Goal: Find specific page/section

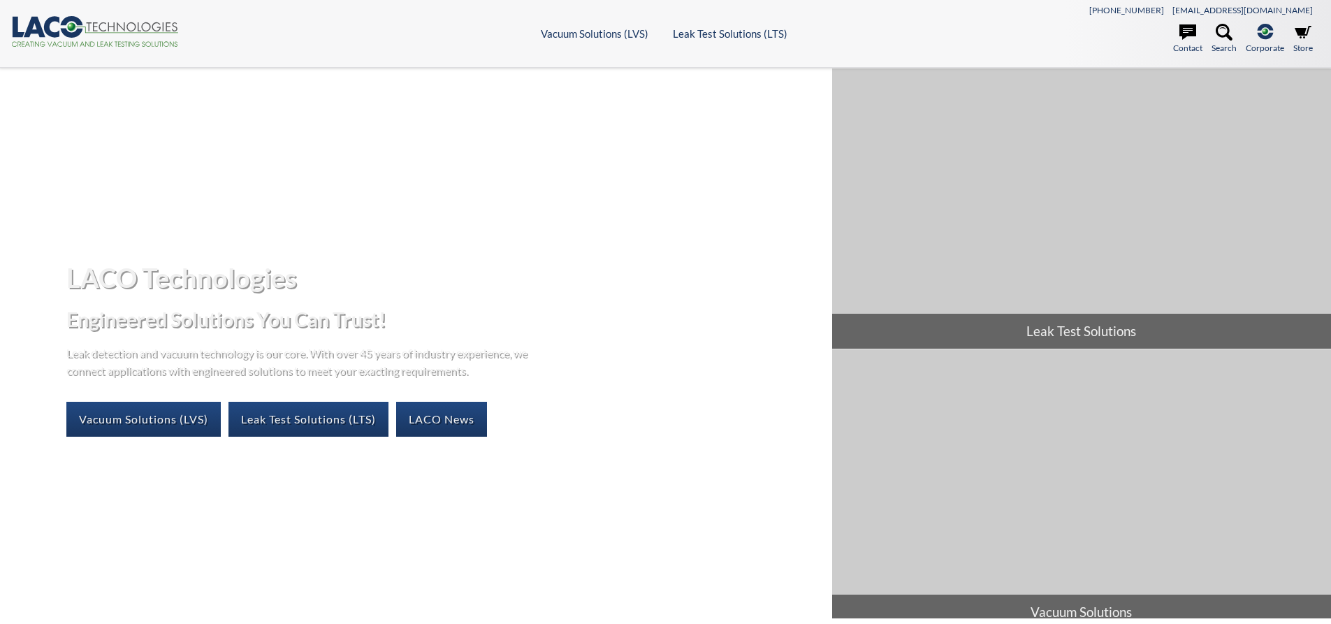
select select "Language Translate Widget"
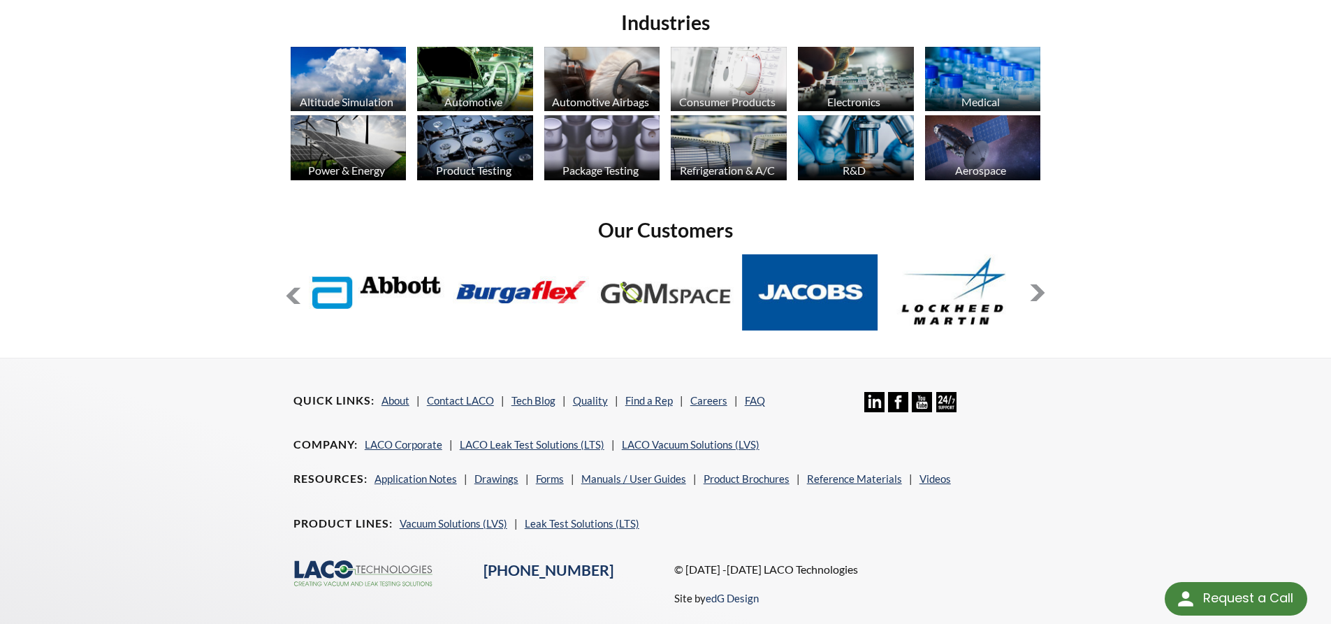
scroll to position [1152, 0]
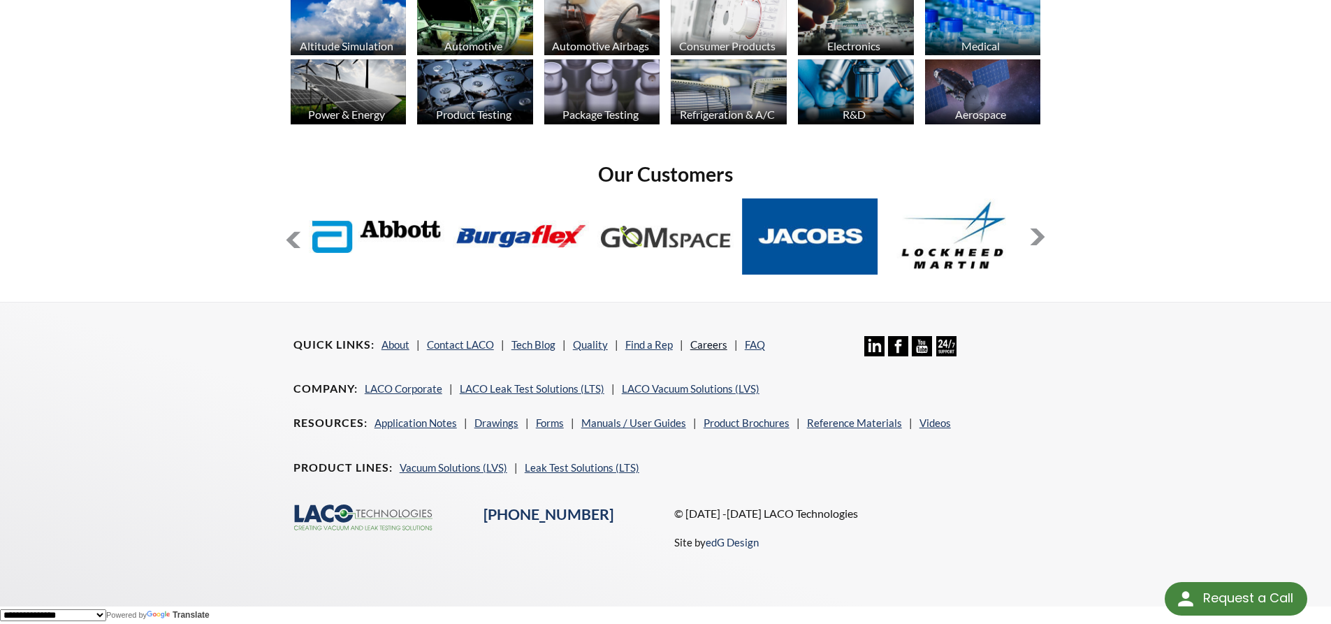
click at [703, 345] on link "Careers" at bounding box center [708, 344] width 37 height 13
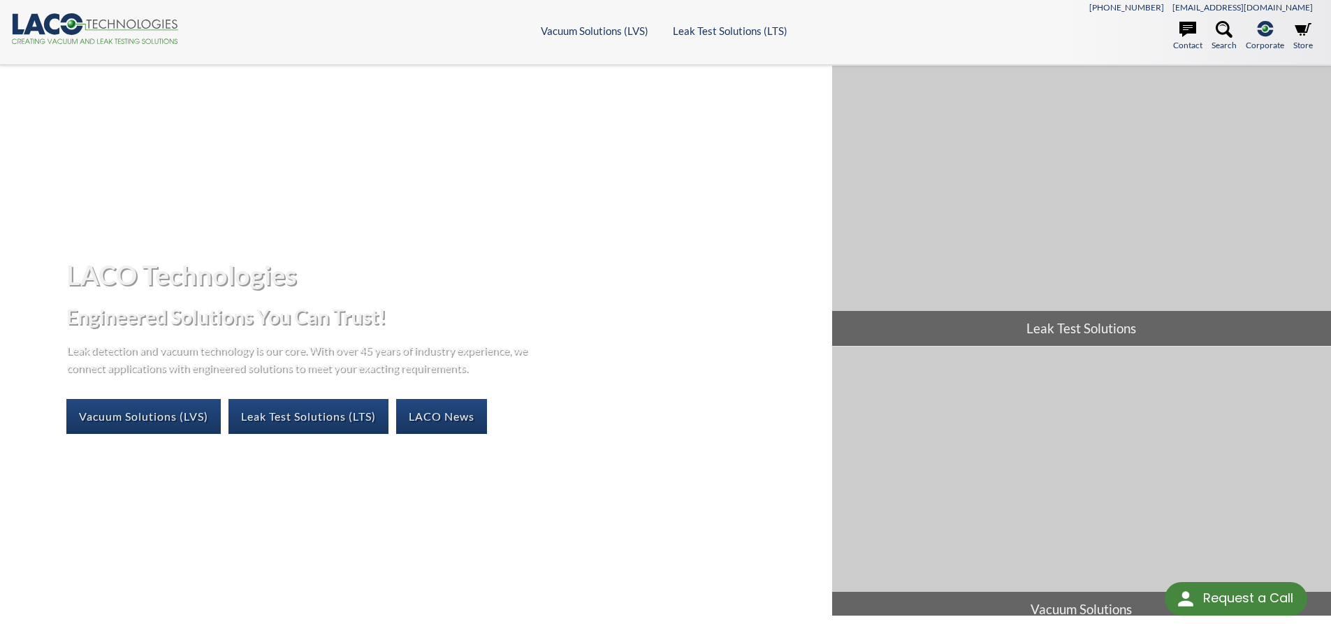
scroll to position [0, 0]
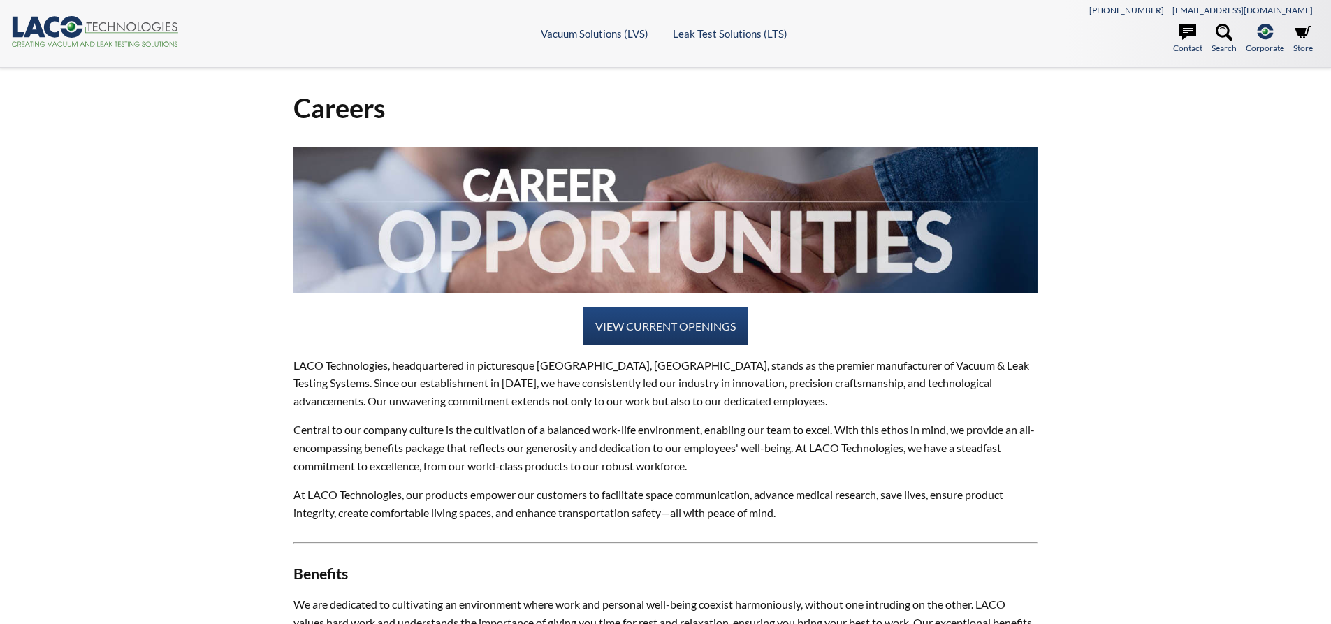
select select "Language Translate Widget"
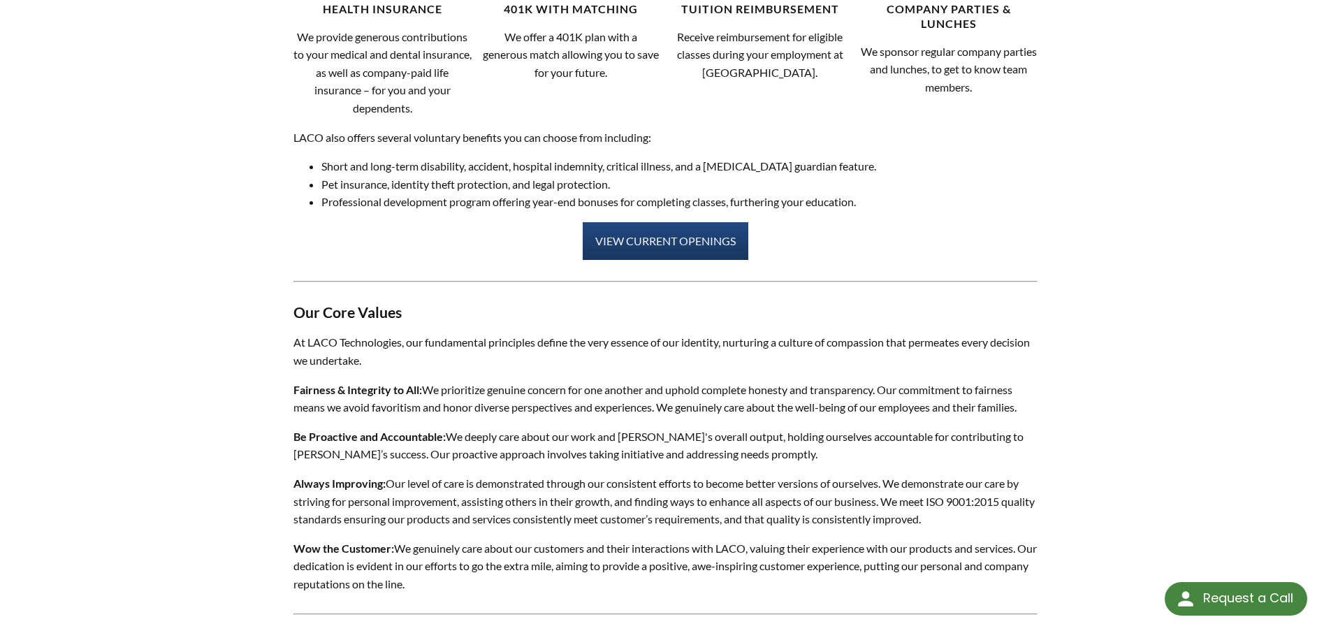
scroll to position [769, 0]
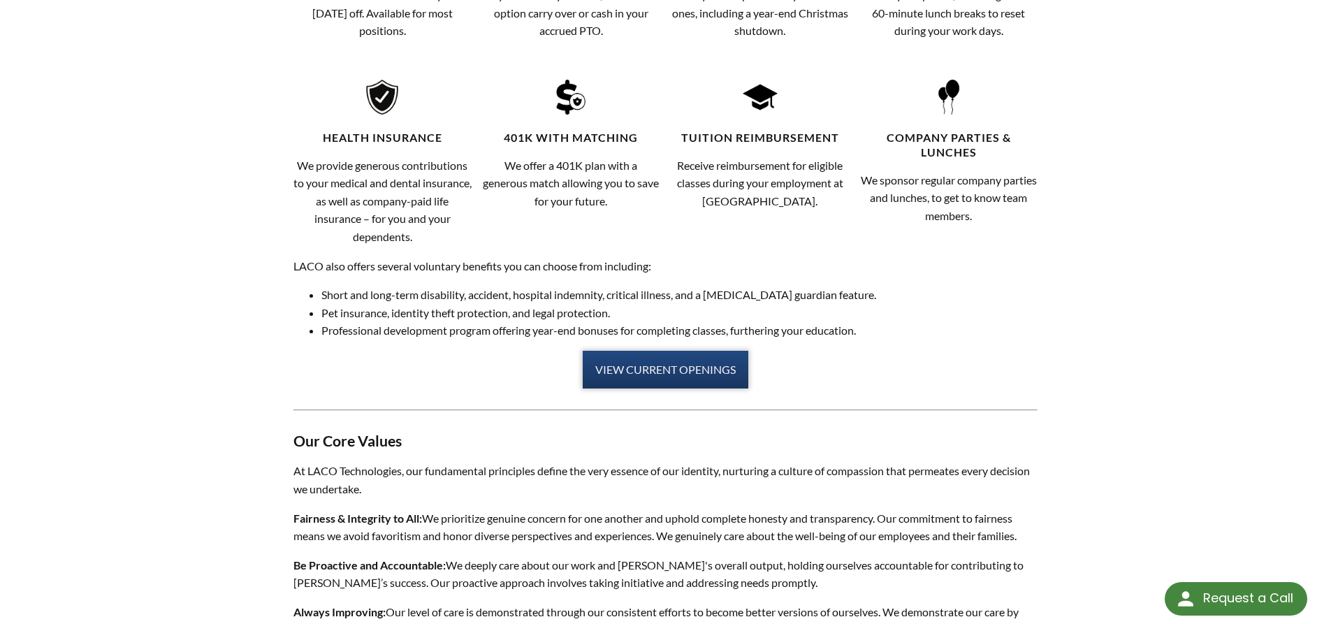
click at [647, 363] on link "VIEW CURRENT OPENINGS" at bounding box center [666, 370] width 166 height 38
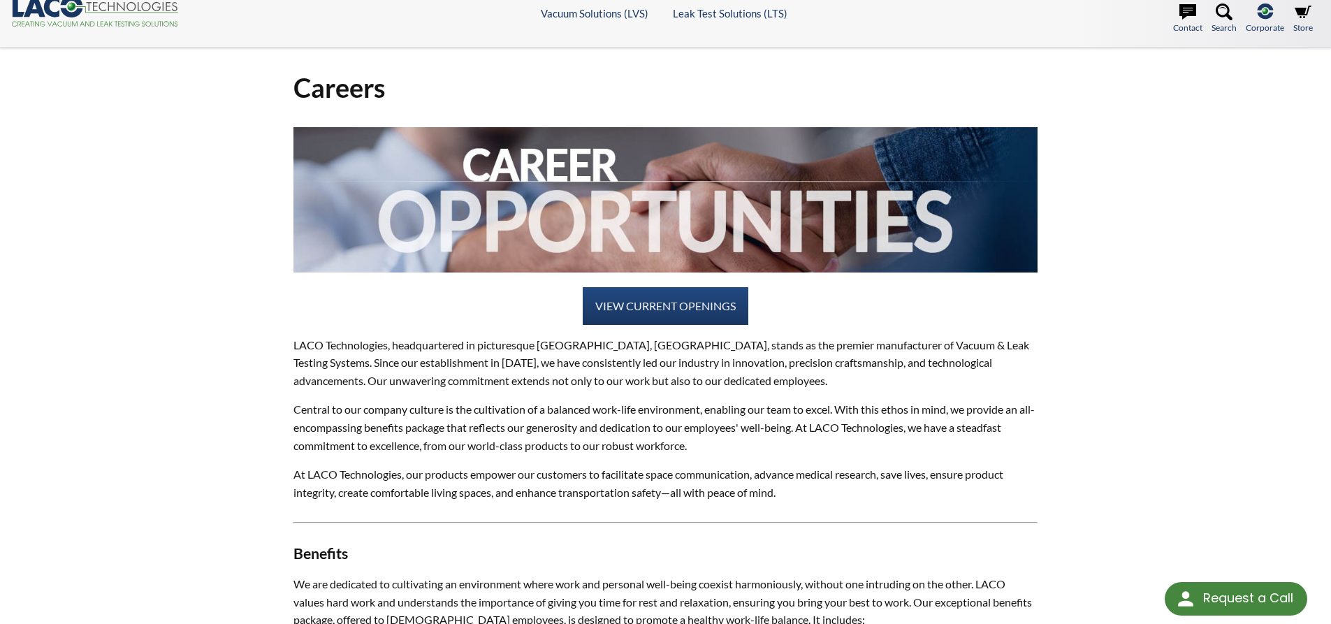
scroll to position [0, 0]
